Goal: Information Seeking & Learning: Learn about a topic

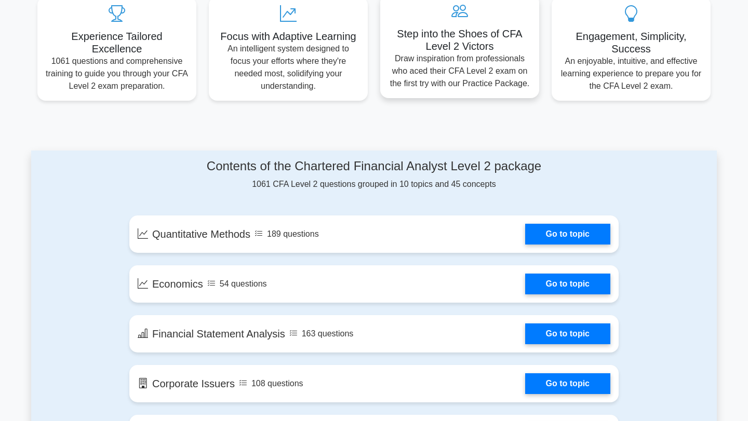
scroll to position [413, 0]
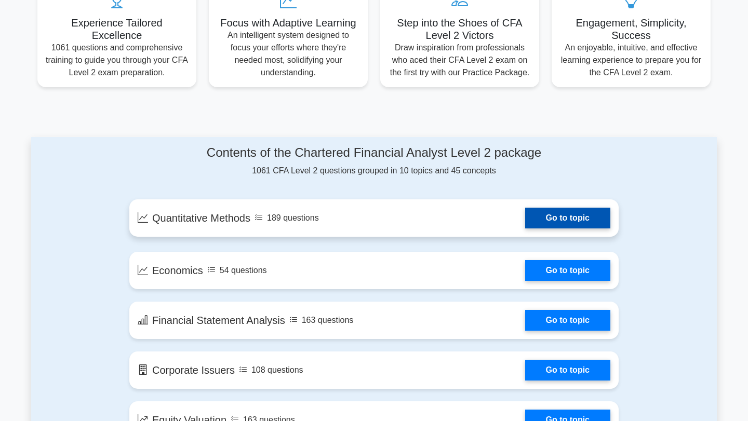
click at [564, 216] on link "Go to topic" at bounding box center [567, 218] width 85 height 21
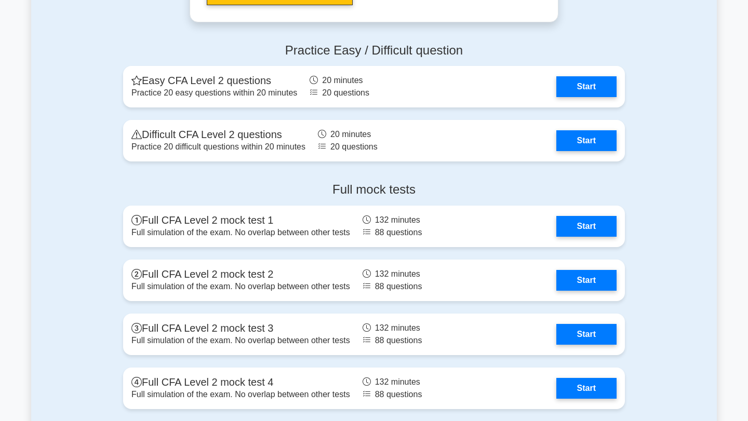
scroll to position [1316, 0]
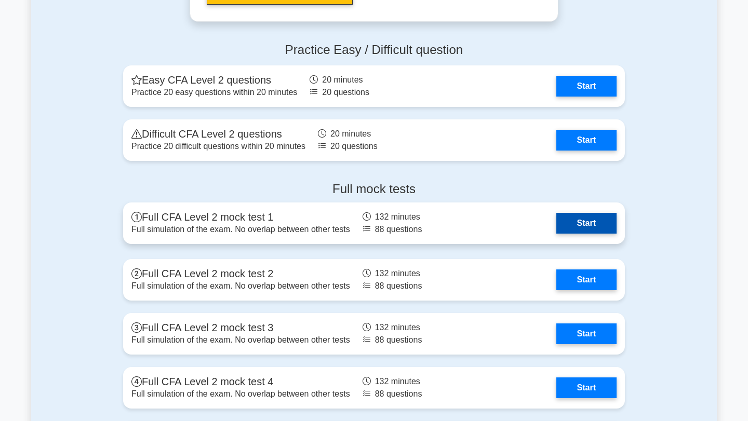
click at [589, 222] on link "Start" at bounding box center [586, 223] width 60 height 21
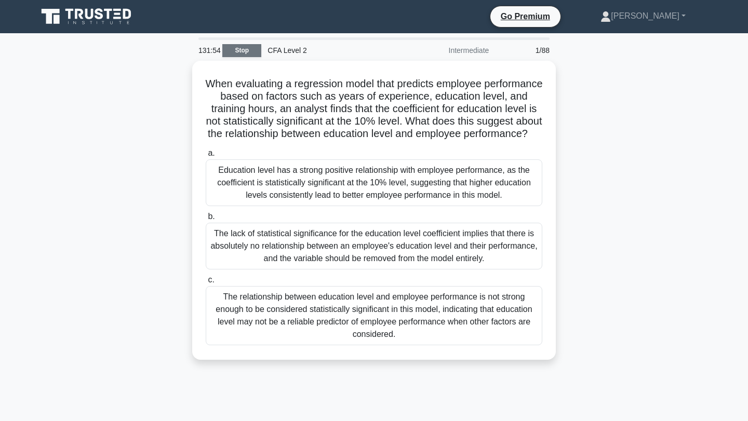
click at [240, 55] on link "Stop" at bounding box center [241, 50] width 39 height 13
